Goal: Find contact information: Find contact information

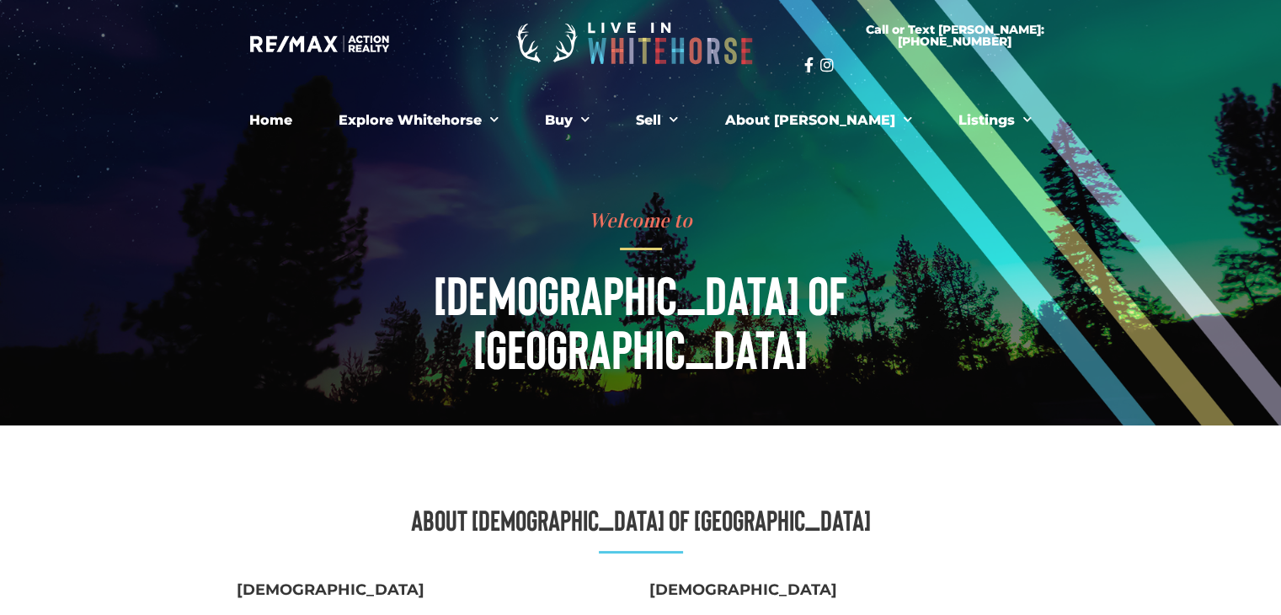
drag, startPoint x: 954, startPoint y: 435, endPoint x: 334, endPoint y: 459, distance: 620.4
copy div "About [DEMOGRAPHIC_DATA] of [DEMOGRAPHIC_DATA] 867.333.9422 [STREET_ADDRESS] [D…"
drag, startPoint x: 340, startPoint y: 578, endPoint x: 239, endPoint y: 519, distance: 117.0
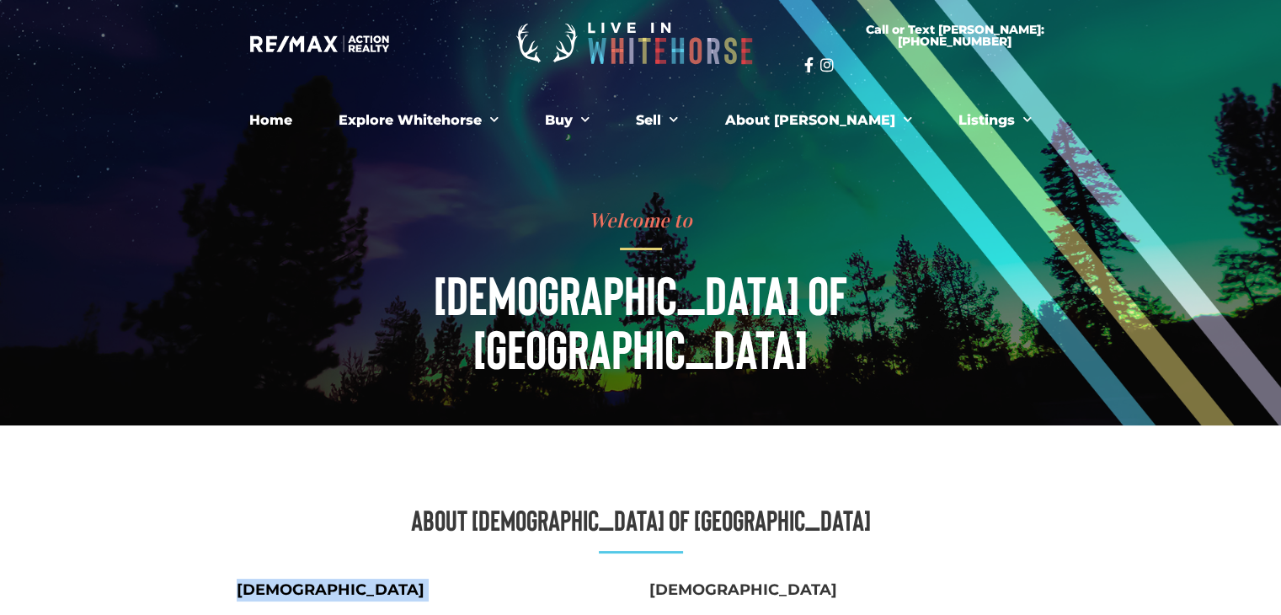
copy div "[DEMOGRAPHIC_DATA] 867.333.9422"
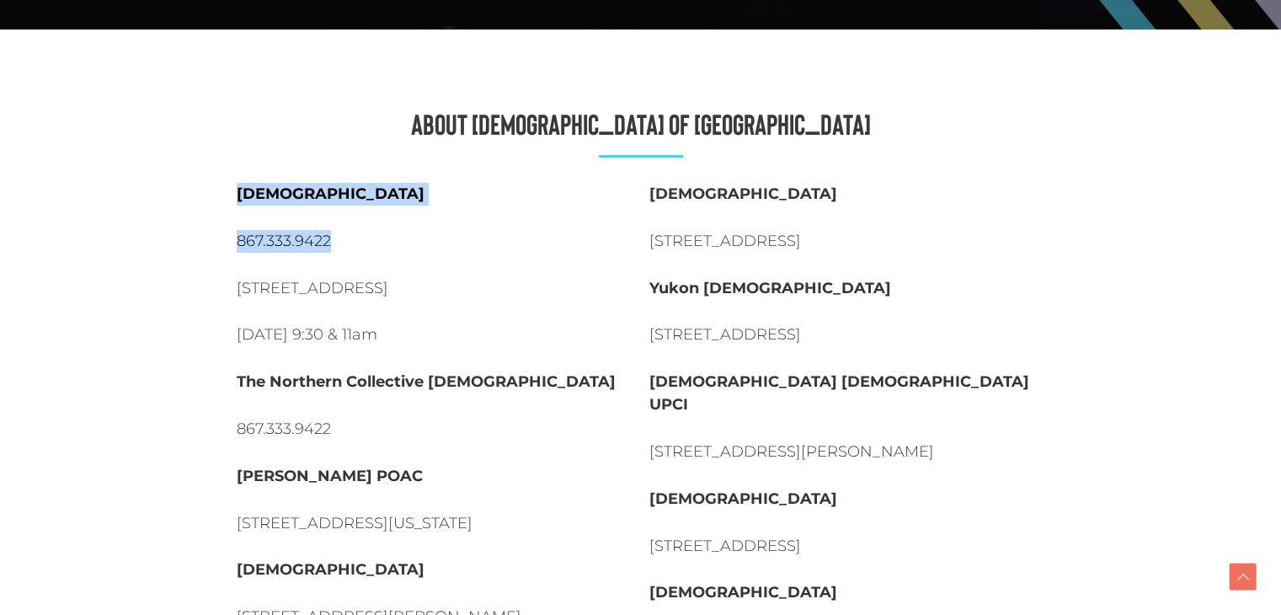
scroll to position [403, 0]
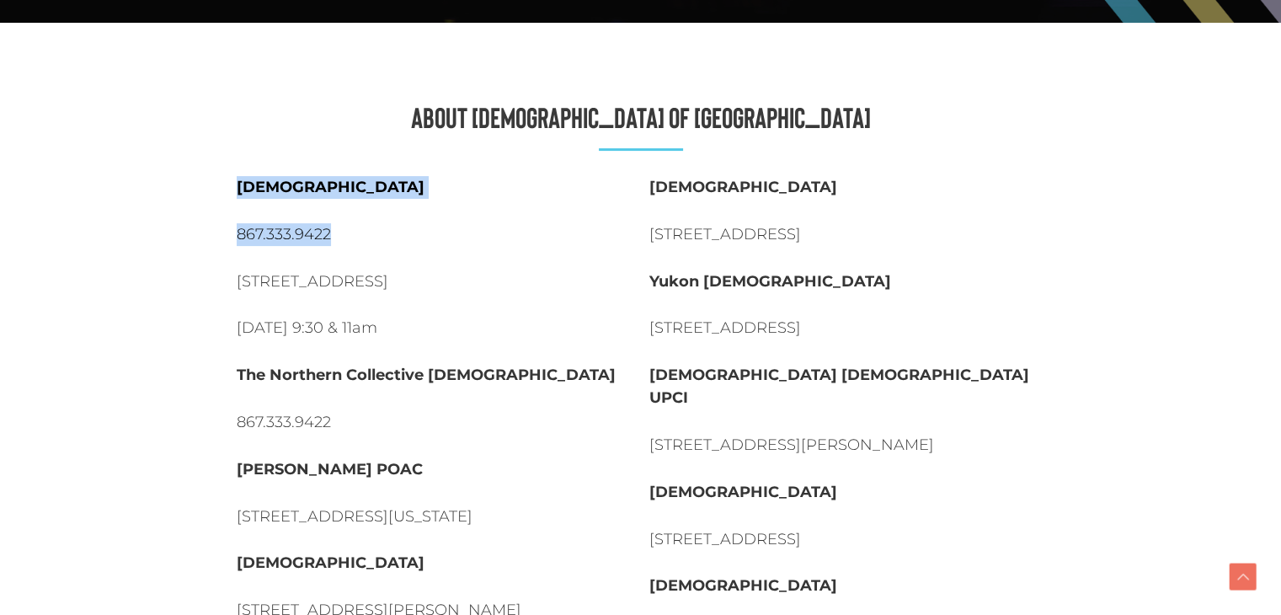
drag, startPoint x: 397, startPoint y: 276, endPoint x: 232, endPoint y: 221, distance: 173.4
click at [232, 221] on div "[DEMOGRAPHIC_DATA] 867.333.9422 [STREET_ADDRESS] [DATE] 9:30 & 11am [GEOGRAPHIC…" at bounding box center [434, 516] width 413 height 697
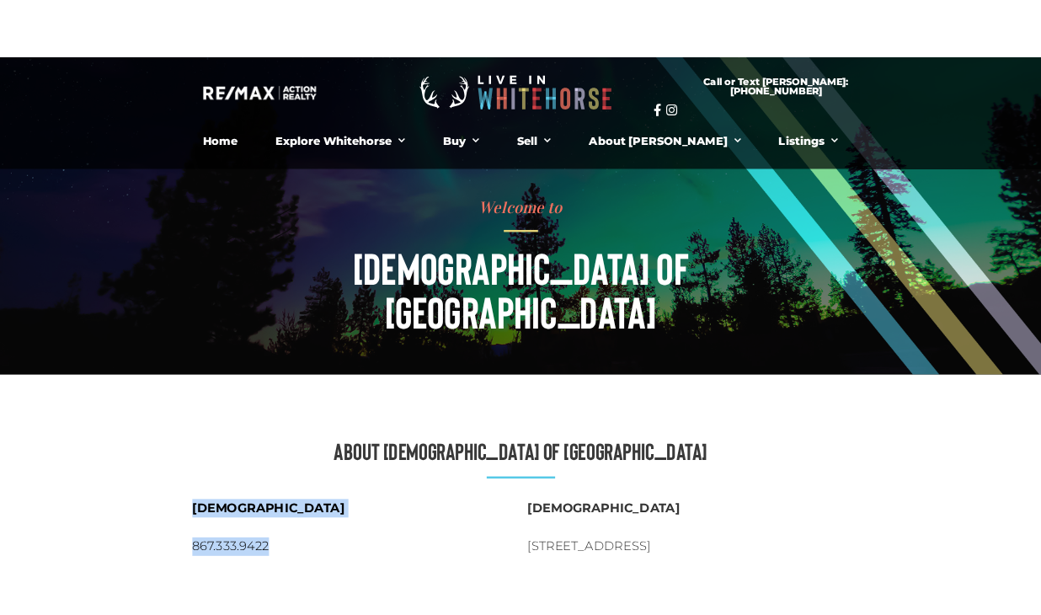
scroll to position [0, 0]
